Goal: Information Seeking & Learning: Find specific fact

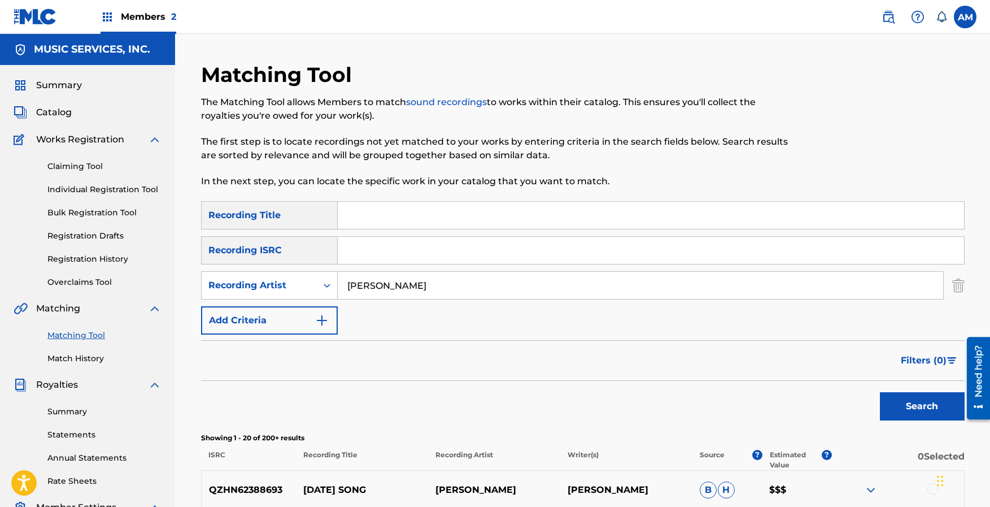
drag, startPoint x: 960, startPoint y: 283, endPoint x: 947, endPoint y: 280, distance: 12.7
click at [960, 283] on img "Search Form" at bounding box center [959, 285] width 12 height 28
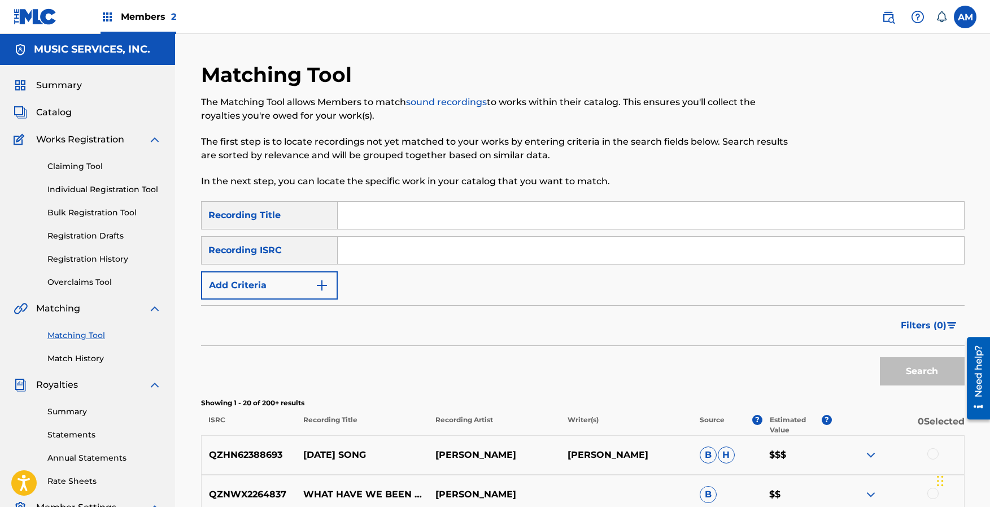
click at [426, 223] on input "Search Form" at bounding box center [651, 215] width 627 height 27
type input "thou art a shield"
click at [932, 373] on button "Search" at bounding box center [922, 371] width 85 height 28
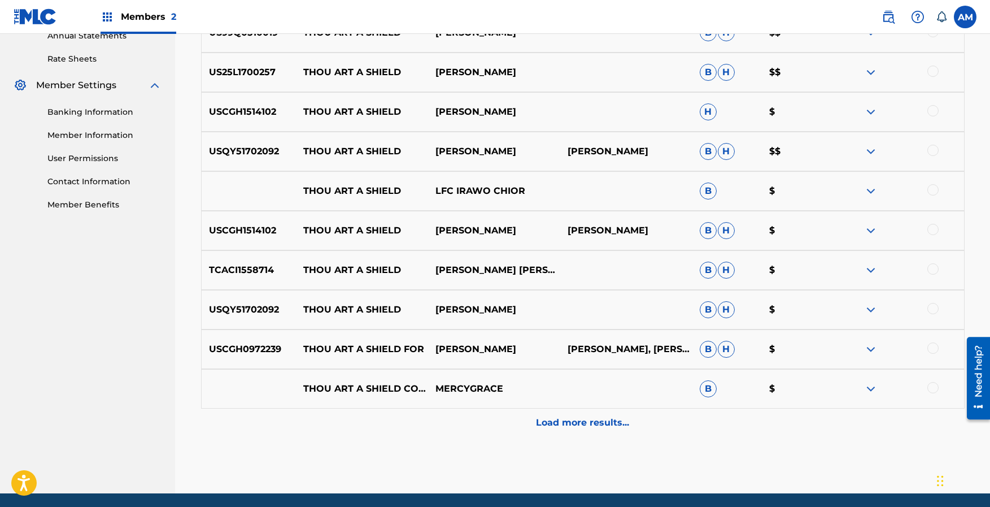
scroll to position [463, 0]
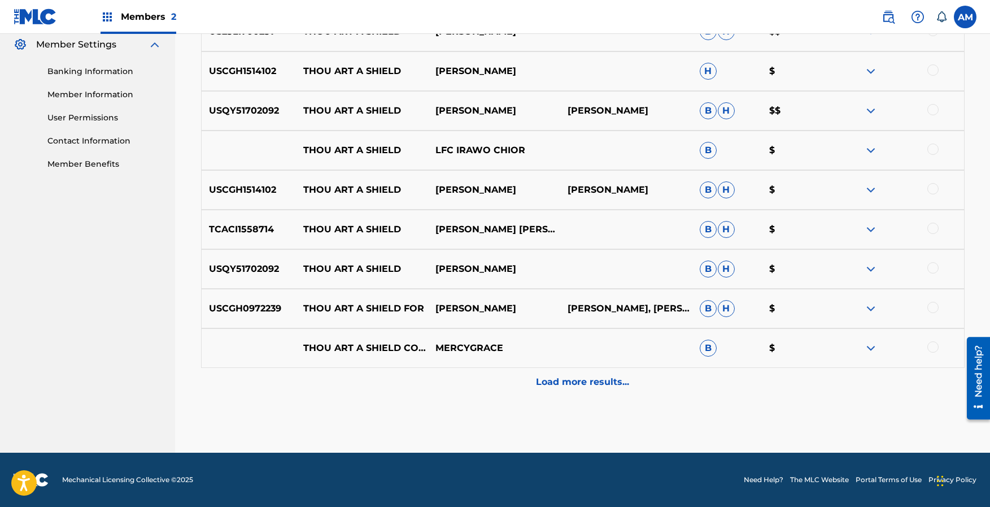
click at [585, 385] on p "Load more results..." at bounding box center [582, 382] width 93 height 14
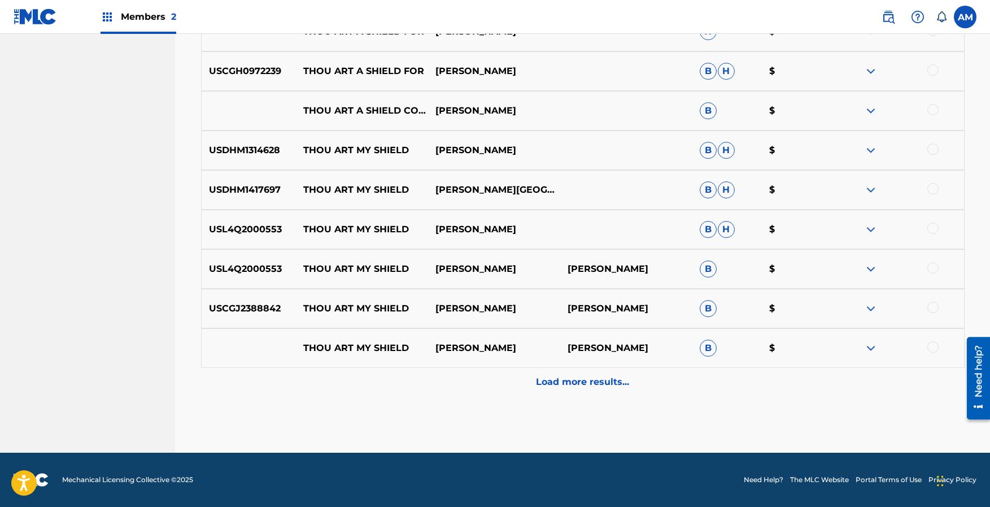
click at [585, 385] on p "Load more results..." at bounding box center [582, 382] width 93 height 14
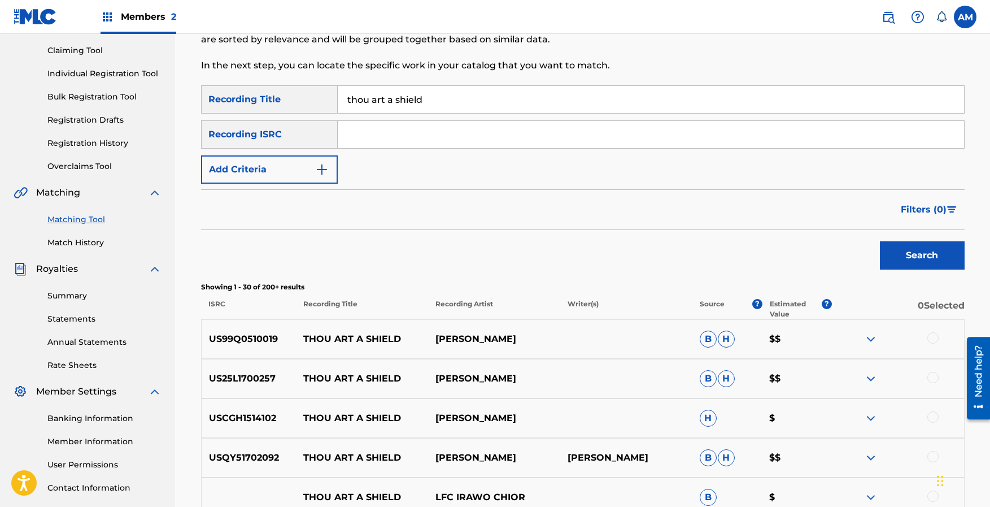
scroll to position [0, 0]
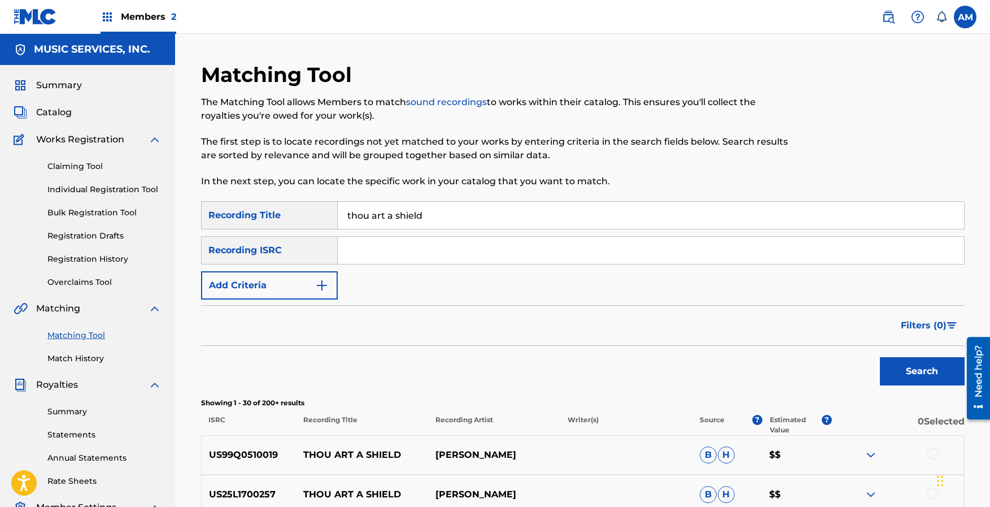
click at [954, 327] on img "Search Form" at bounding box center [952, 325] width 10 height 7
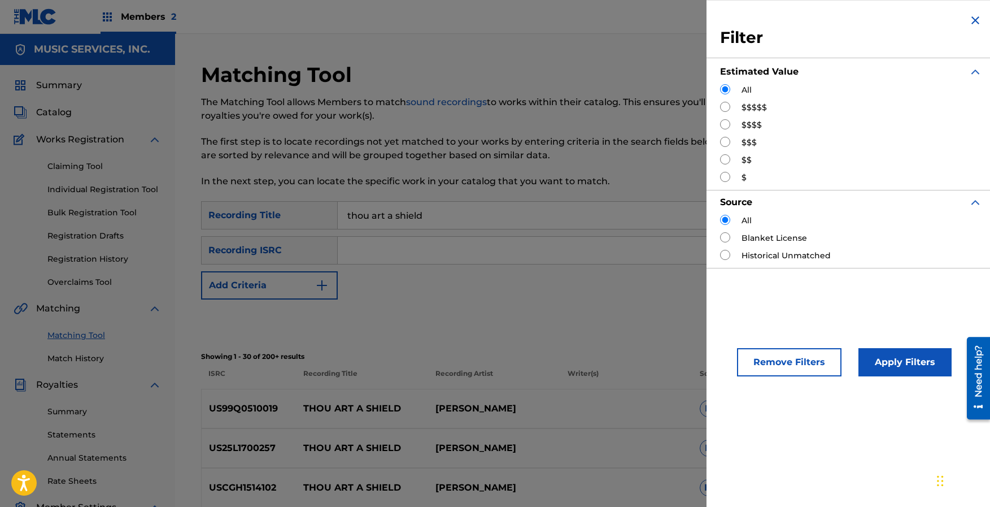
click at [728, 103] on input "Search Form" at bounding box center [725, 107] width 10 height 10
radio input "true"
click at [911, 360] on button "Apply Filters" at bounding box center [905, 362] width 93 height 28
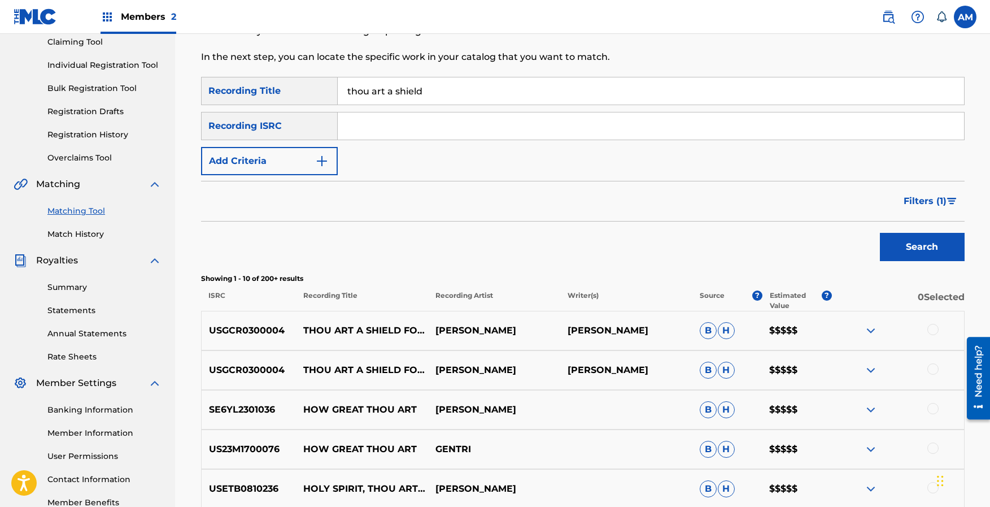
scroll to position [101, 0]
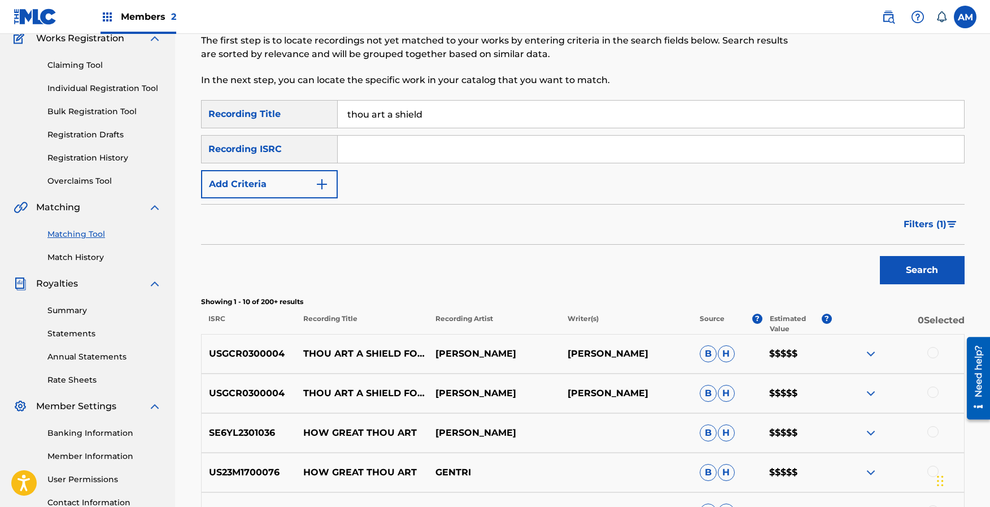
click at [933, 227] on span "Filters ( 1 )" at bounding box center [925, 225] width 43 height 14
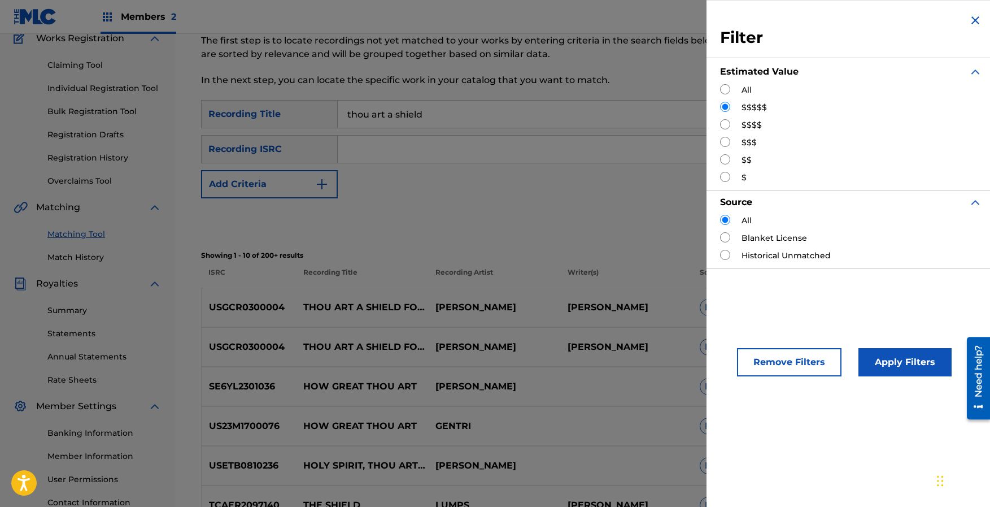
click at [726, 90] on input "Search Form" at bounding box center [725, 89] width 10 height 10
radio input "true"
click at [908, 357] on button "Apply Filters" at bounding box center [905, 362] width 93 height 28
